Goal: Transaction & Acquisition: Purchase product/service

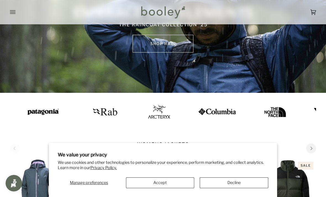
scroll to position [75, 0]
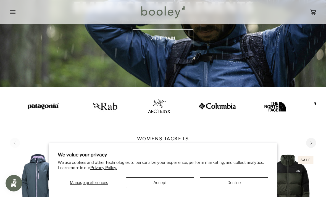
click at [164, 188] on button "Accept" at bounding box center [160, 182] width 69 height 11
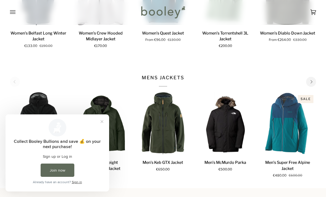
scroll to position [0, 0]
click at [157, 79] on p "MENS JACKETS" at bounding box center [163, 80] width 42 height 13
click at [102, 120] on button "Close prompt" at bounding box center [102, 122] width 10 height 10
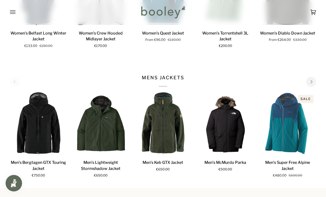
click at [156, 80] on p "MENS JACKETS" at bounding box center [163, 80] width 42 height 13
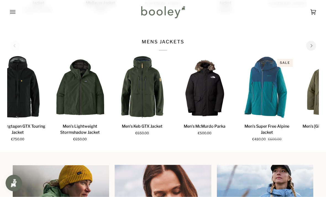
scroll to position [300, 0]
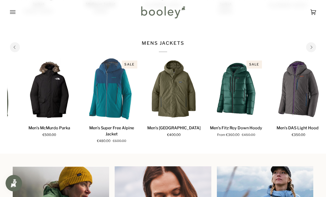
click at [162, 45] on p "MENS JACKETS" at bounding box center [163, 46] width 42 height 13
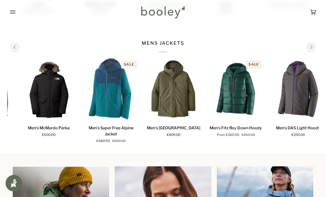
click at [16, 15] on button "Open menu" at bounding box center [18, 12] width 17 height 24
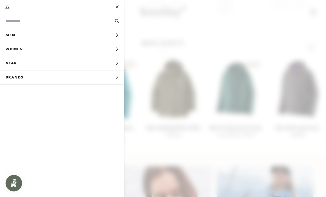
click at [14, 36] on span "Men" at bounding box center [12, 35] width 25 height 14
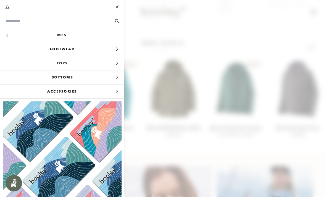
click at [61, 37] on link "Men" at bounding box center [62, 35] width 124 height 14
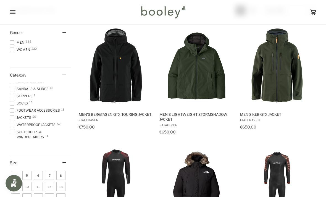
scroll to position [20, 0]
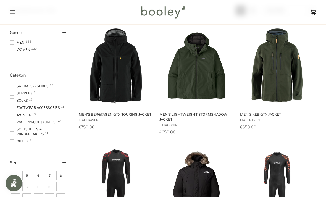
click at [15, 117] on span "Jackets 29" at bounding box center [21, 114] width 23 height 5
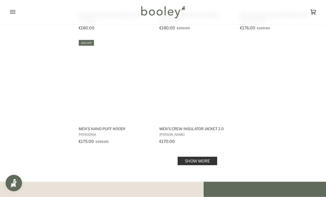
scroll to position [746, 0]
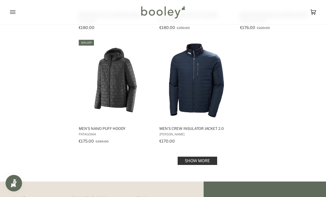
click at [196, 158] on link "Show more" at bounding box center [198, 161] width 40 height 8
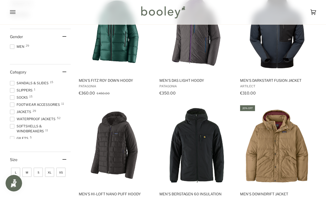
scroll to position [108, 0]
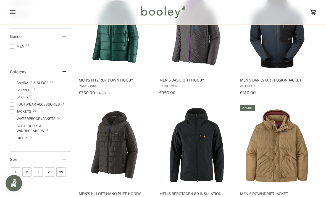
click at [11, 121] on span at bounding box center [12, 119] width 4 height 4
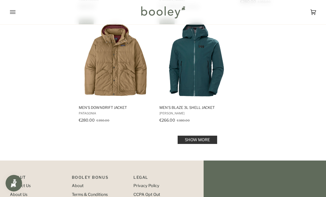
scroll to position [775, 0]
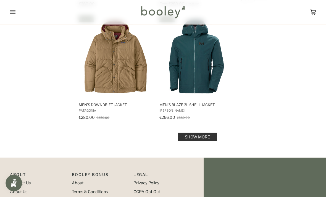
click at [190, 137] on link "Show more" at bounding box center [198, 137] width 40 height 8
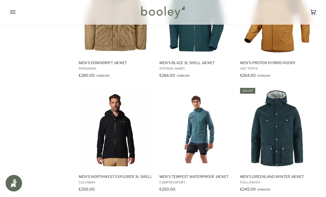
scroll to position [881, 0]
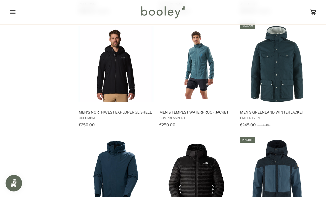
click at [284, 65] on img "Men's Greenland Winter Jacket" at bounding box center [277, 64] width 76 height 76
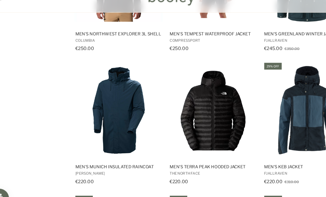
scroll to position [952, 0]
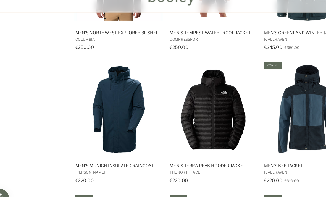
click at [100, 93] on img "Men's Munich Insulated Raincoat" at bounding box center [116, 107] width 76 height 76
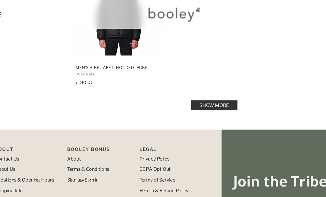
scroll to position [1627, 0]
click at [181, 89] on link "Show more" at bounding box center [198, 90] width 40 height 8
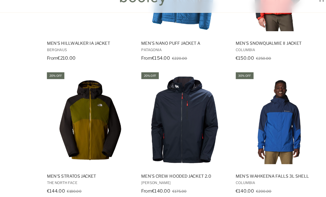
scroll to position [2249, 0]
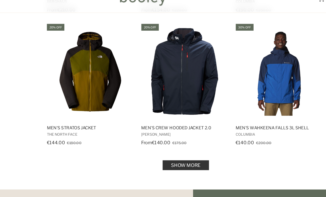
click at [159, 75] on img "Men's Crew Hooded Jacket 2.0" at bounding box center [197, 75] width 76 height 76
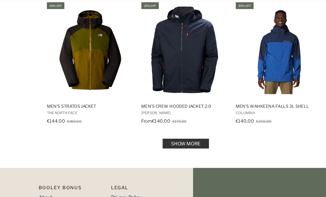
scroll to position [2263, 0]
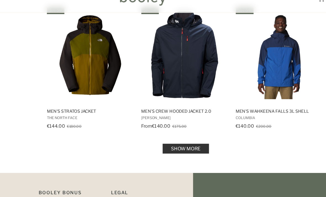
click at [178, 136] on link "Show more" at bounding box center [198, 140] width 40 height 8
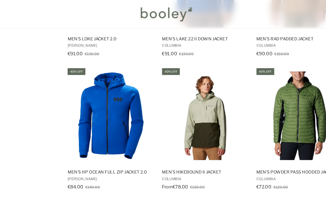
scroll to position [2911, 0]
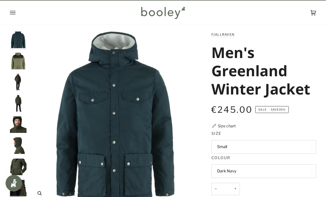
scroll to position [7, 0]
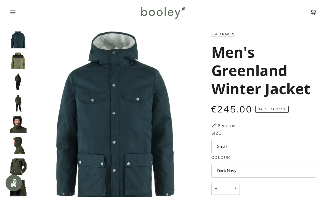
click at [22, 65] on img "Fjallraven Men's Greenland Winter Jacket Green / Dark Grey - Booley Galway" at bounding box center [18, 61] width 17 height 17
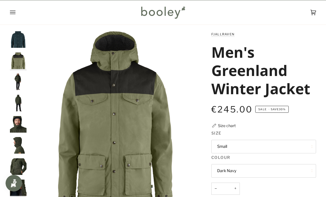
click at [18, 81] on img "Fjallraven Men's Greenland Winter Jacket - Booley Galway" at bounding box center [18, 81] width 17 height 17
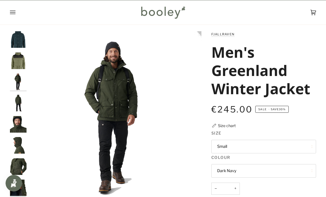
click at [20, 106] on img "Fjallraven Men's Greenland Winter Jacket - Booley Galway" at bounding box center [18, 103] width 17 height 17
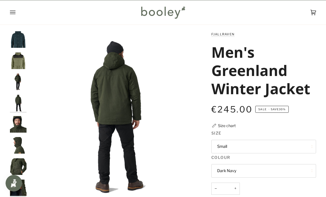
click at [23, 127] on img "Fjallraven Men's Greenland Winter Jacket - Booley Galway" at bounding box center [18, 124] width 17 height 17
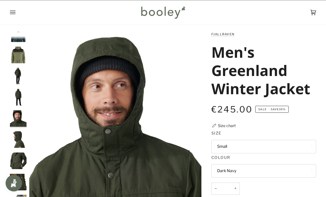
scroll to position [6, 0]
click at [18, 160] on img "Fjallraven Men's Greenland Winter Jacket - Booley Galway" at bounding box center [18, 160] width 17 height 17
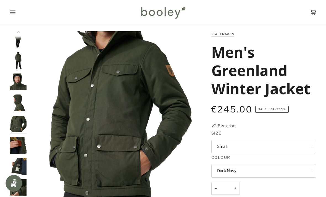
scroll to position [48, 0]
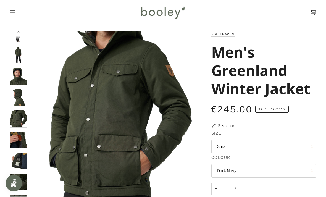
click at [244, 150] on button "Small" at bounding box center [263, 147] width 105 height 14
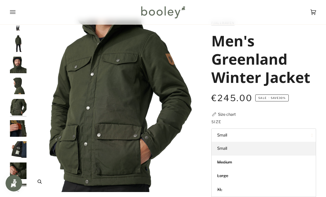
scroll to position [0, 0]
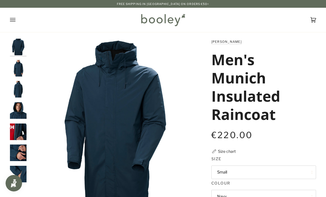
click at [19, 114] on img "Helly Hansen Men's Munich Insulated Raincoat - Booley Galway" at bounding box center [18, 110] width 17 height 17
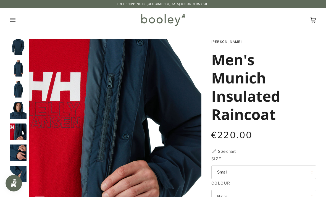
click at [19, 169] on img "Helly Hansen Men's Munich Insulated Raincoat - Booley Galway" at bounding box center [18, 174] width 17 height 17
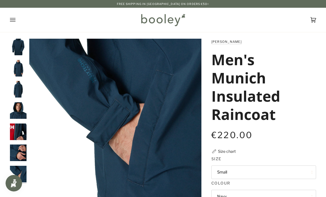
click at [21, 148] on img "Helly Hansen Men's Munich Insulated Raincoat - Booley Galway" at bounding box center [18, 152] width 17 height 17
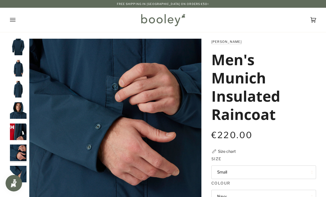
click at [18, 92] on img "Helly Hansen Men's Munich Insulated Raincoat - Booley Galway" at bounding box center [18, 89] width 17 height 17
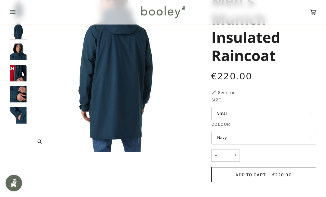
scroll to position [58, 0]
click at [254, 112] on button "Small" at bounding box center [263, 114] width 105 height 14
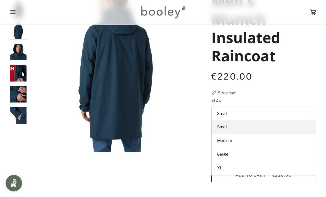
click at [52, 177] on div "Zoom Zoom" at bounding box center [163, 137] width 306 height 314
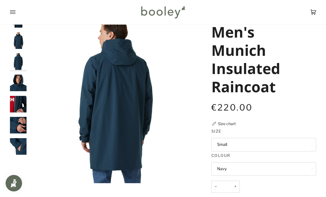
scroll to position [0, 0]
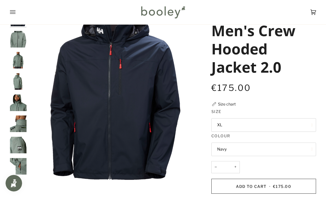
click at [15, 83] on img "Helly Hansen Men's Crew Hooded Jacket 2.0 Grey Cactus - Booley Galway" at bounding box center [18, 81] width 17 height 17
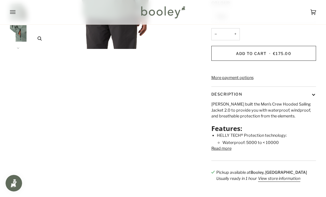
scroll to position [182, 0]
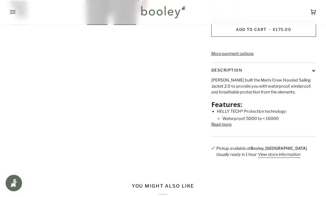
click at [225, 128] on button "Read more" at bounding box center [221, 125] width 20 height 6
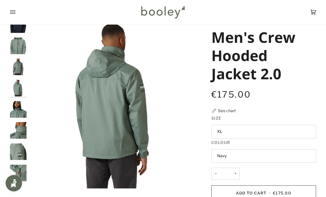
scroll to position [23, 0]
click at [17, 67] on img "Helly Hansen Men's Crew Hooded Jacket 2.0 Grey Cactus - Booley Galway" at bounding box center [18, 66] width 17 height 17
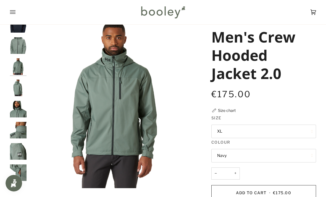
click at [18, 53] on img "Helly Hansen Men's Crew Hooded Jacket 2.0 Grey Cactus - Booley Galway" at bounding box center [18, 45] width 17 height 17
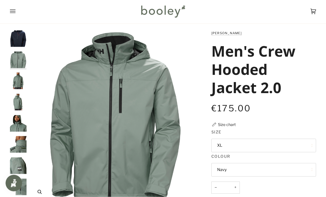
scroll to position [0, 0]
